Goal: Find specific page/section: Find specific page/section

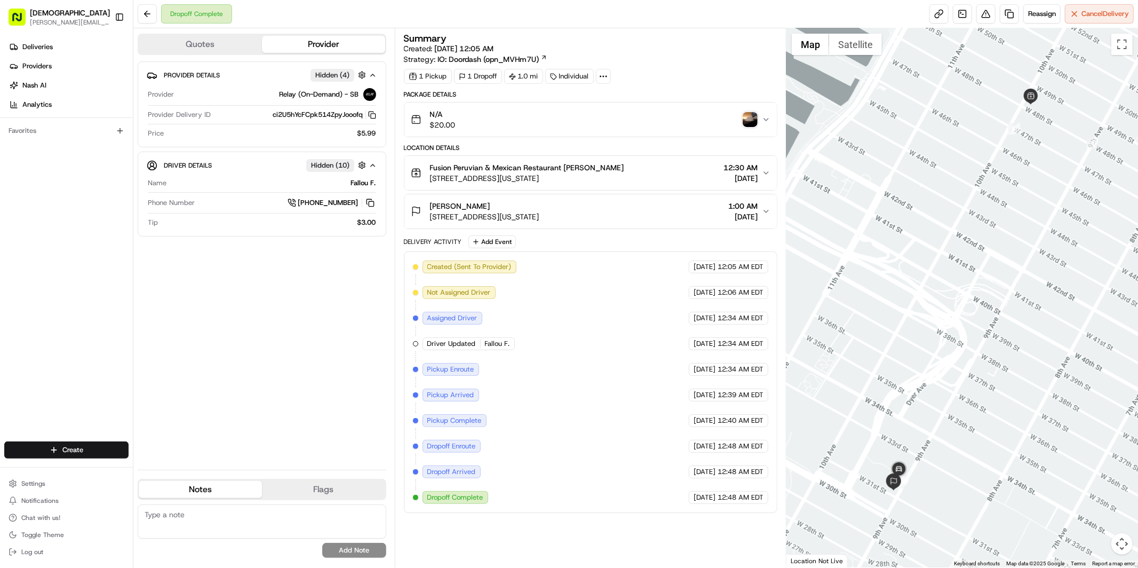
click at [539, 60] on span "IO: Doordash (opn_MVHm7U)" at bounding box center [488, 59] width 101 height 11
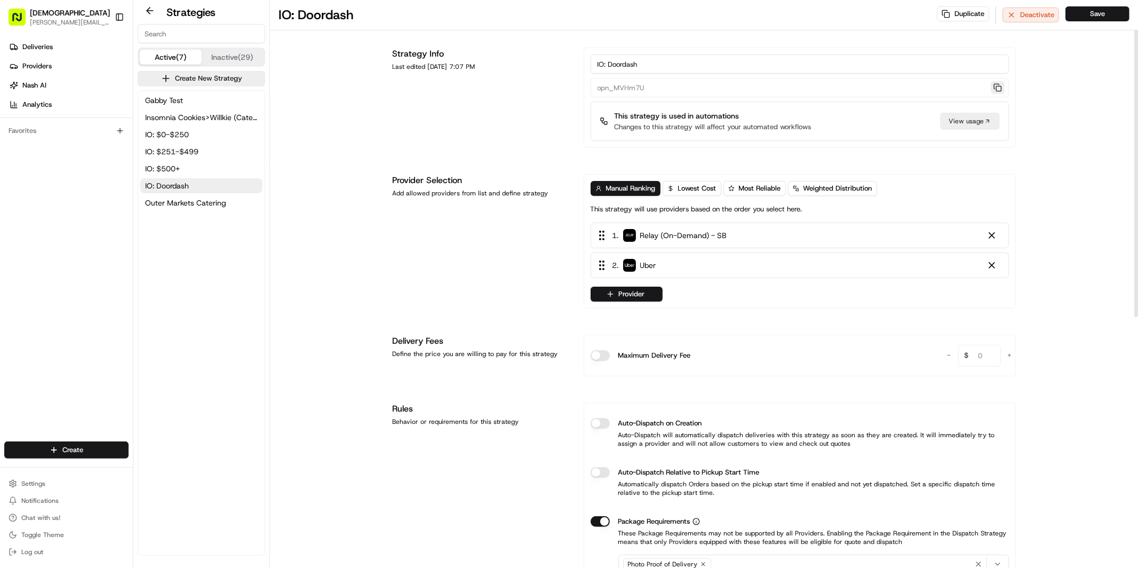
click at [1000, 90] on button "button" at bounding box center [998, 87] width 14 height 13
